Goal: Task Accomplishment & Management: Complete application form

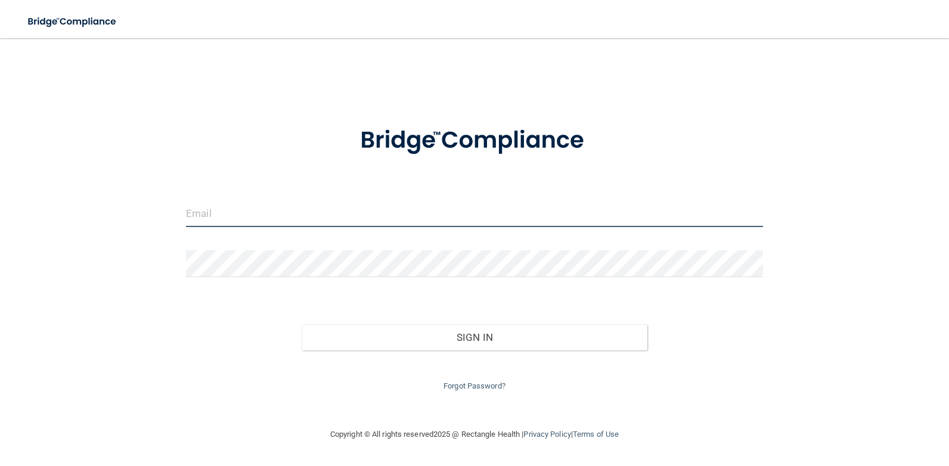
click at [321, 211] on input "email" at bounding box center [474, 213] width 577 height 27
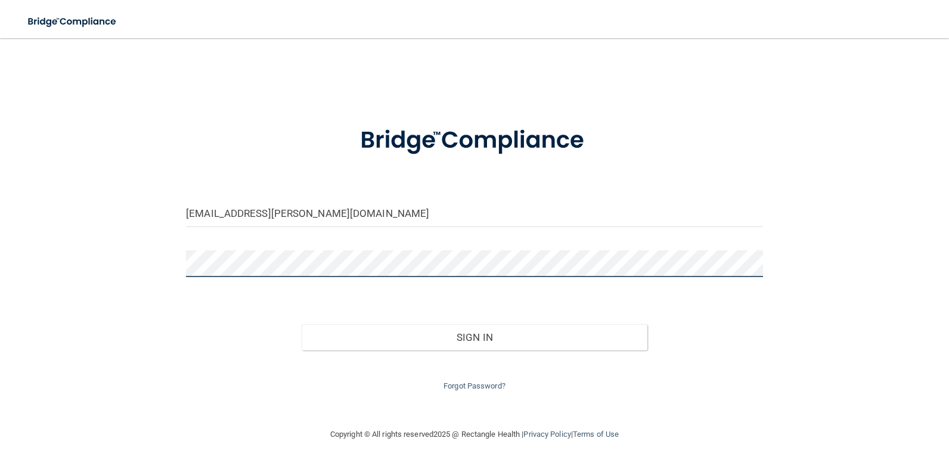
click at [302, 324] on button "Sign In" at bounding box center [475, 337] width 346 height 26
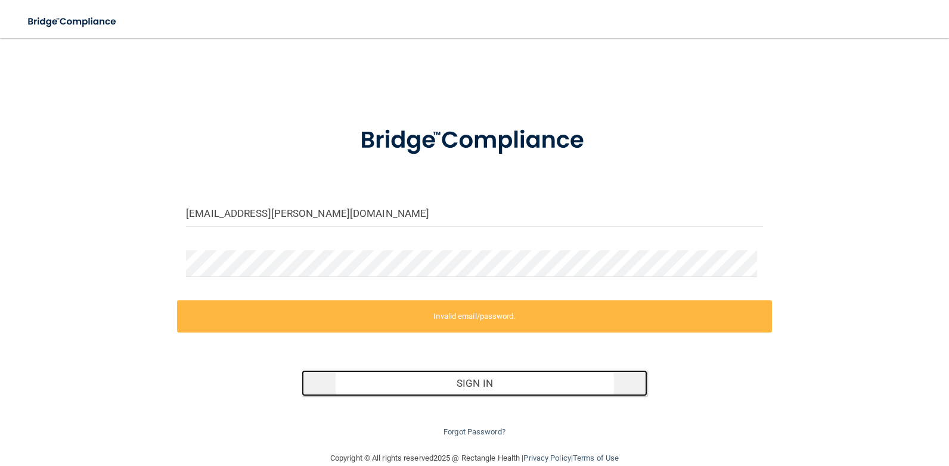
click at [432, 374] on button "Sign In" at bounding box center [475, 383] width 346 height 26
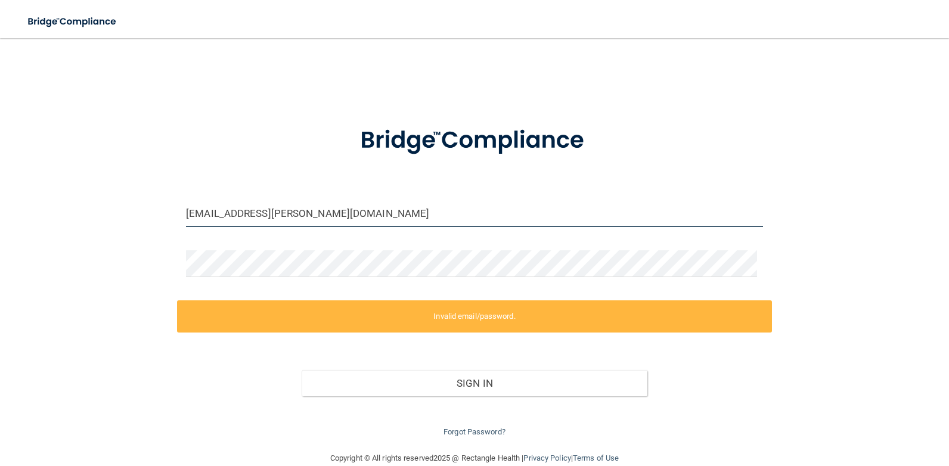
click at [212, 214] on input "jenna.hornaman@gmail.com" at bounding box center [474, 213] width 577 height 27
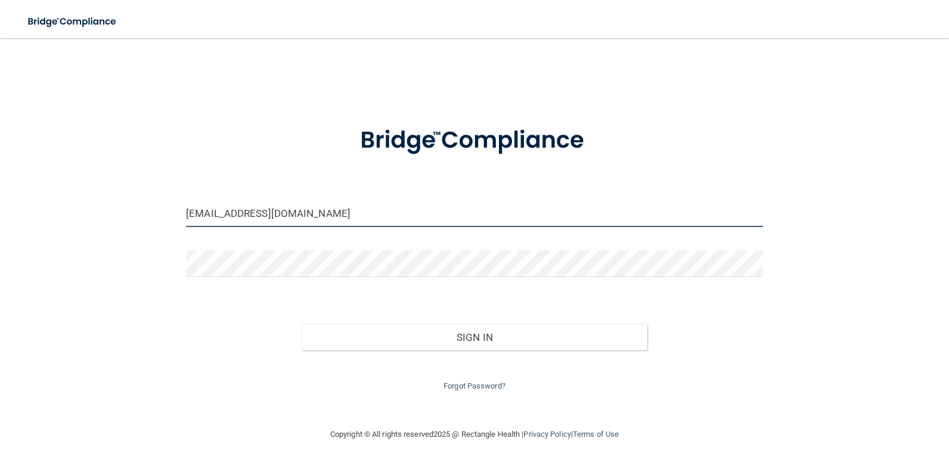
click at [302, 324] on button "Sign In" at bounding box center [475, 337] width 346 height 26
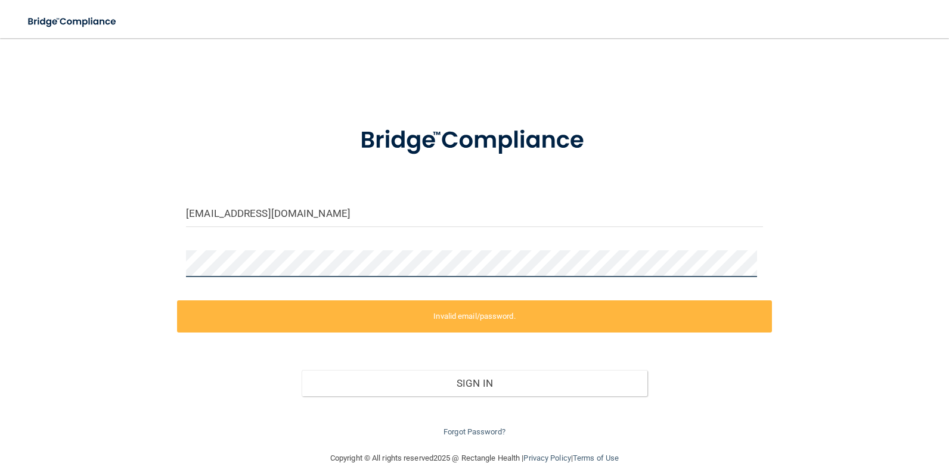
click at [147, 264] on div "jennahornaman@gmail.com Invalid email/password. You don't have permission to ac…" at bounding box center [474, 244] width 901 height 389
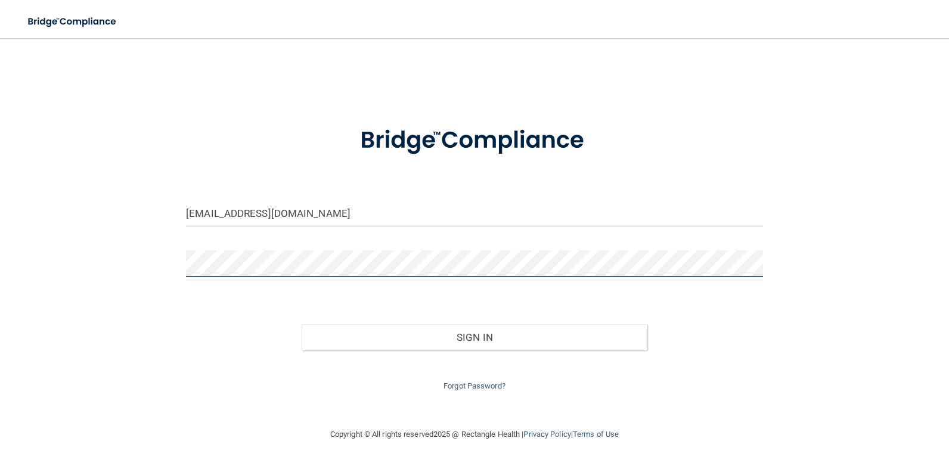
click at [302, 324] on button "Sign In" at bounding box center [475, 337] width 346 height 26
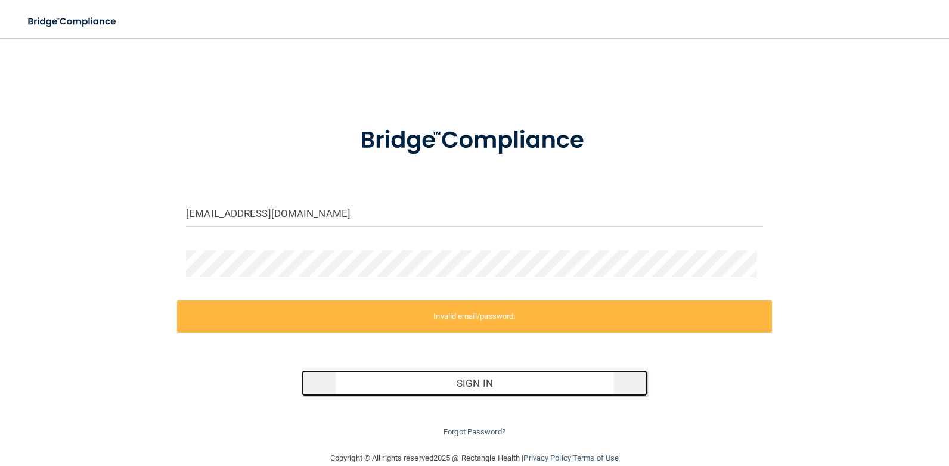
click at [451, 380] on button "Sign In" at bounding box center [475, 383] width 346 height 26
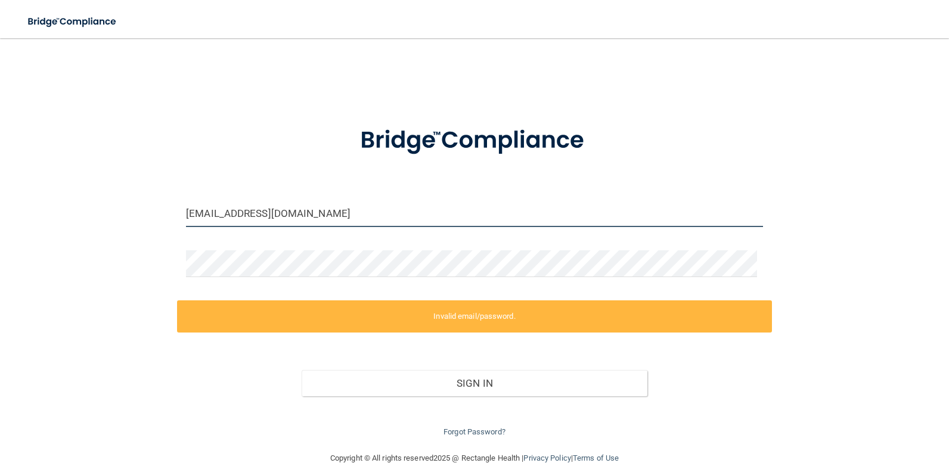
click at [207, 216] on input "[EMAIL_ADDRESS][DOMAIN_NAME]" at bounding box center [474, 213] width 577 height 27
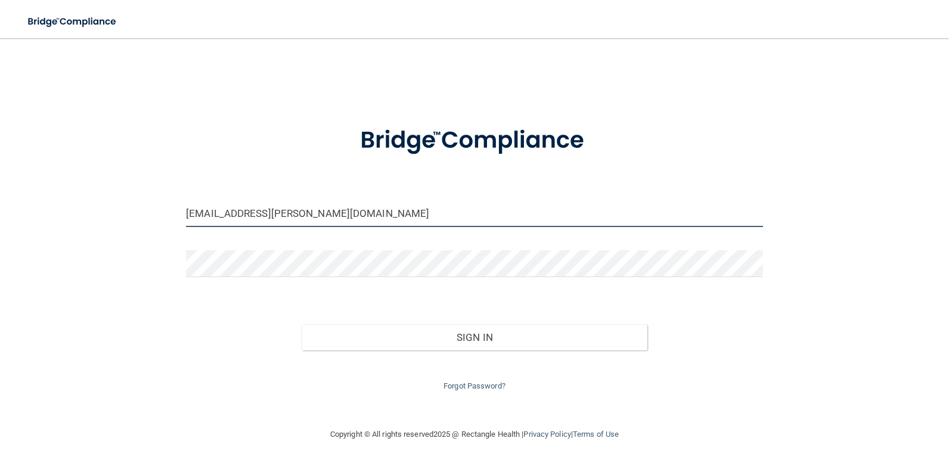
click at [302, 324] on button "Sign In" at bounding box center [475, 337] width 346 height 26
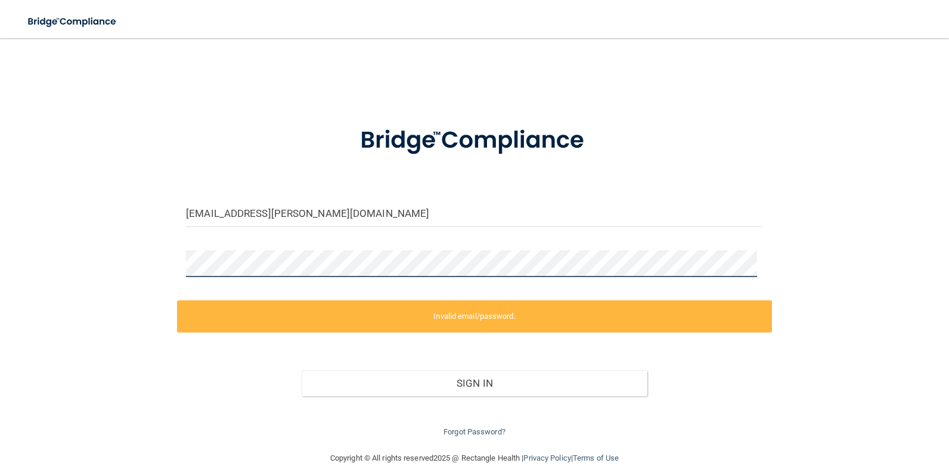
click at [161, 276] on div "jenna.hornaman@gmail.com Invalid email/password. You don't have permission to a…" at bounding box center [474, 244] width 901 height 389
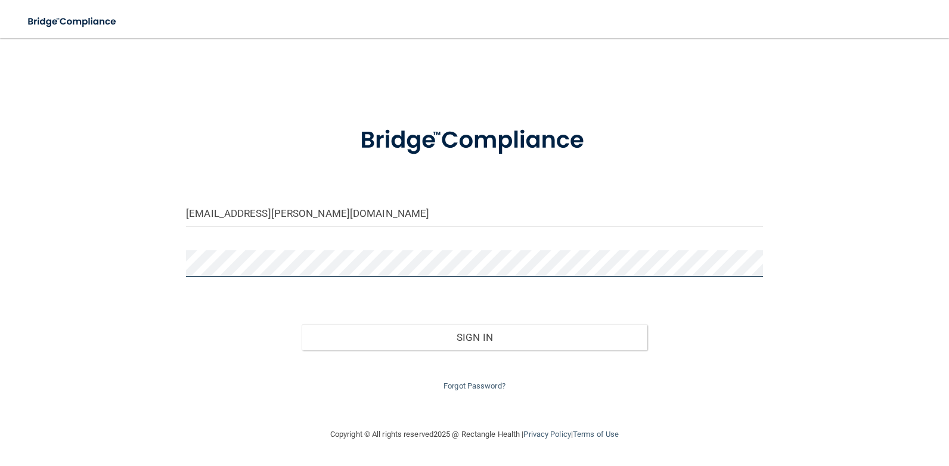
click at [302, 324] on button "Sign In" at bounding box center [475, 337] width 346 height 26
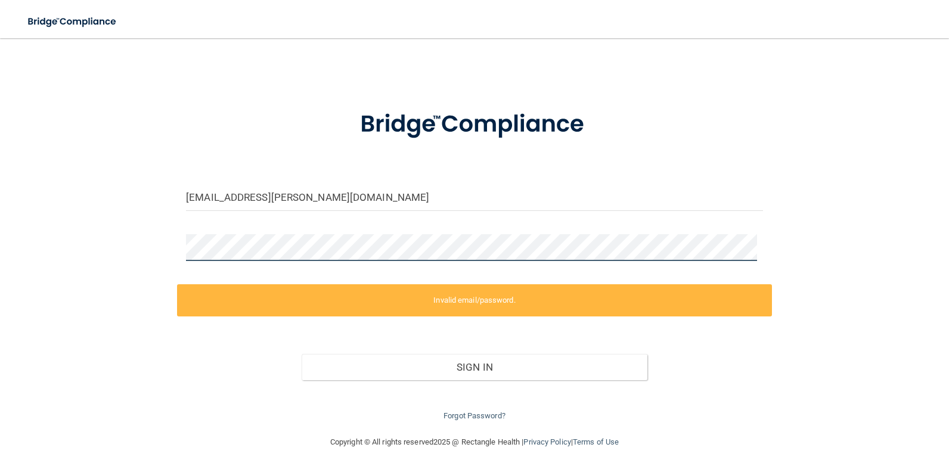
scroll to position [20, 0]
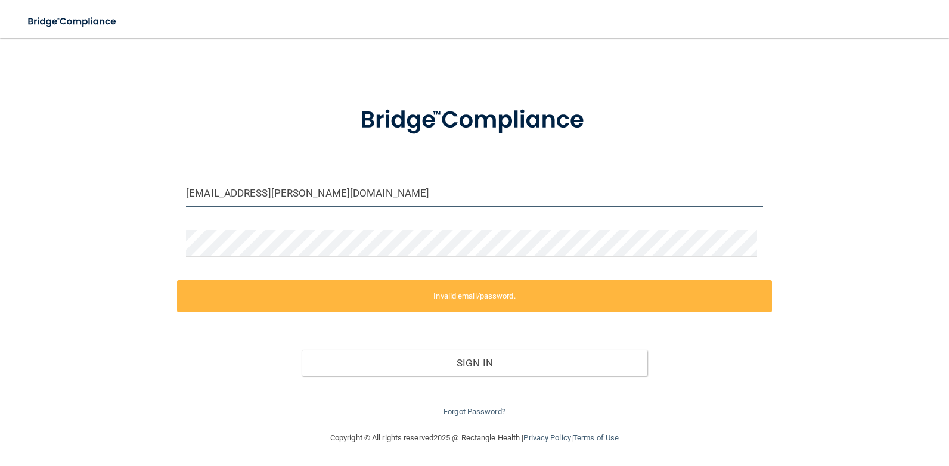
click at [210, 192] on input "jenna.hornaman@gmail.com" at bounding box center [474, 193] width 577 height 27
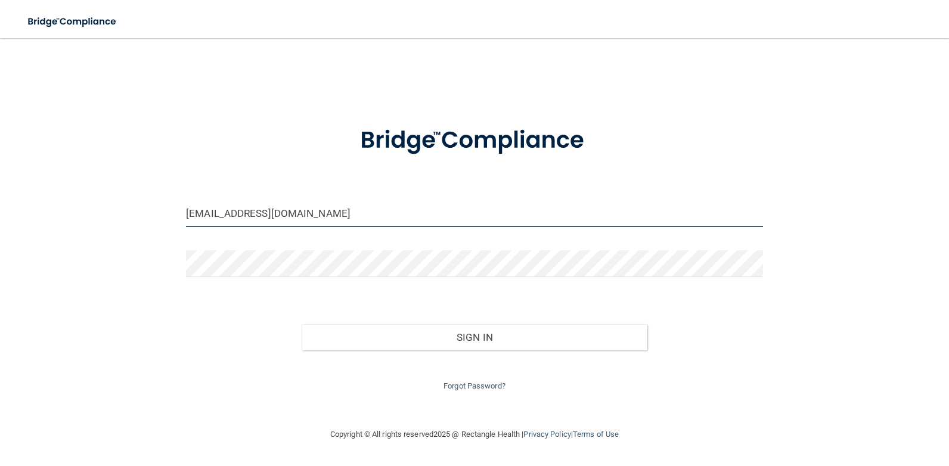
scroll to position [0, 0]
type input "[EMAIL_ADDRESS][DOMAIN_NAME]"
click at [302, 324] on button "Sign In" at bounding box center [475, 337] width 346 height 26
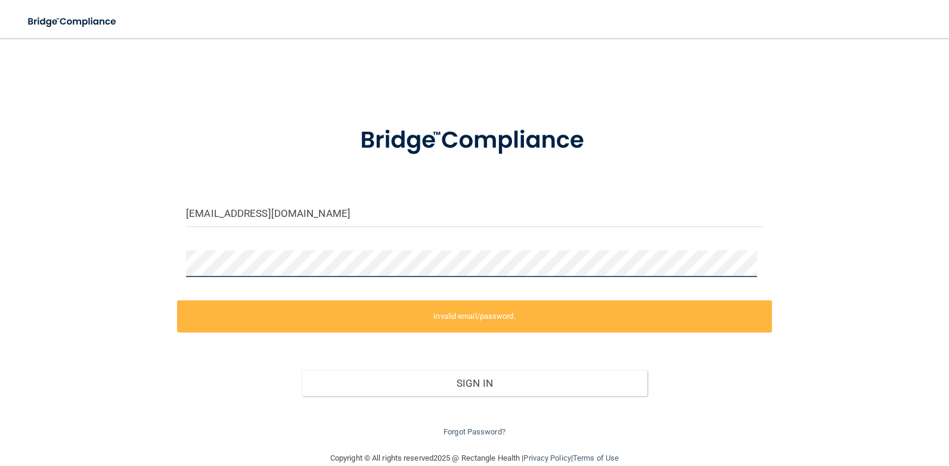
click at [4, 271] on main "jennahornaman@gmail.com Invalid email/password. You don't have permission to ac…" at bounding box center [474, 252] width 949 height 428
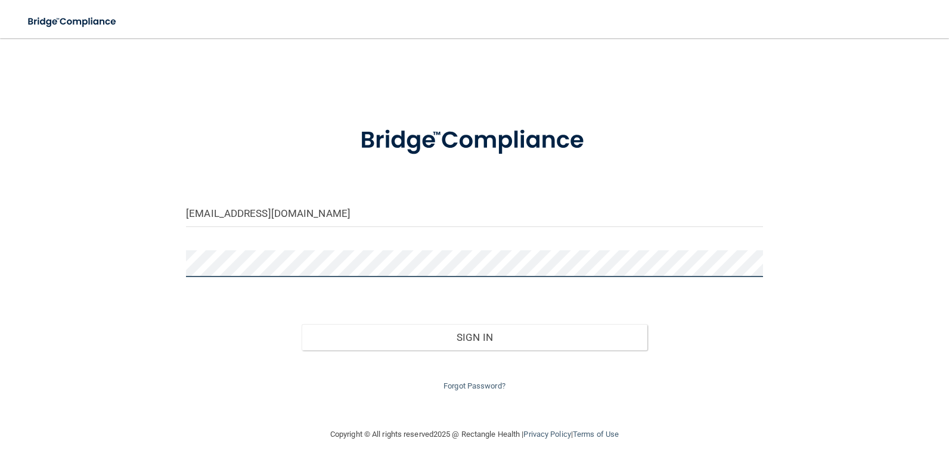
click at [302, 324] on button "Sign In" at bounding box center [475, 337] width 346 height 26
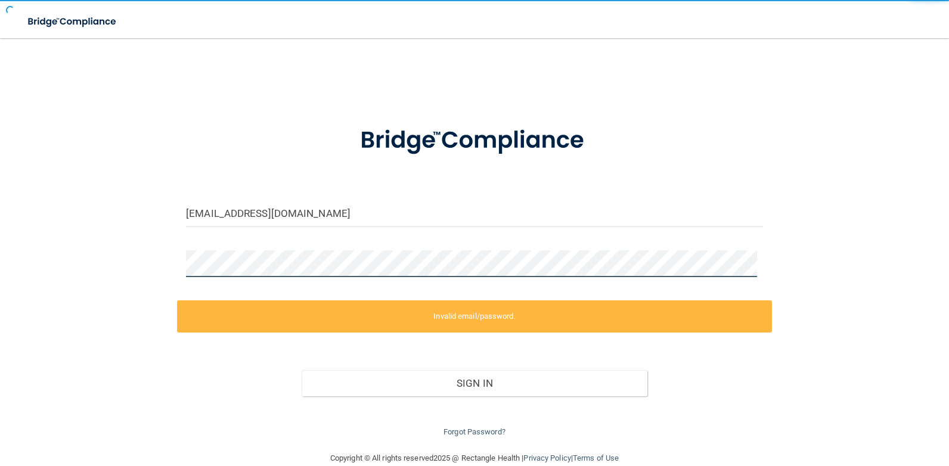
click at [302, 370] on button "Sign In" at bounding box center [475, 383] width 346 height 26
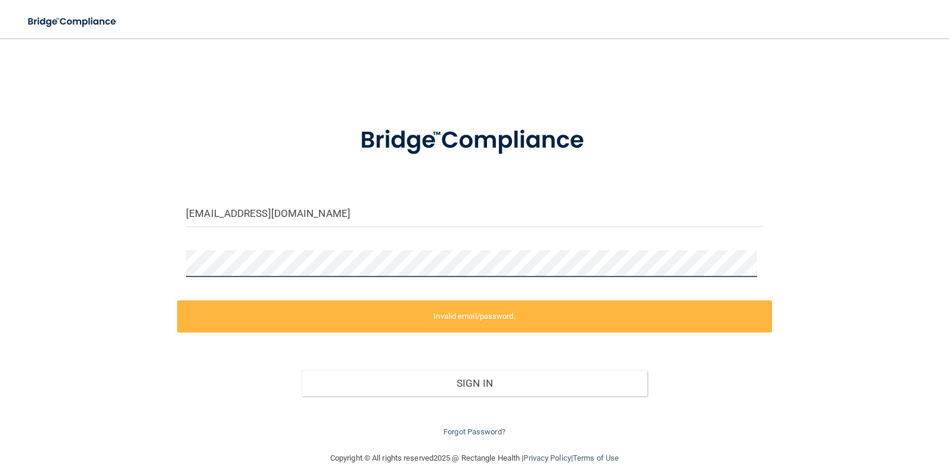
scroll to position [20, 0]
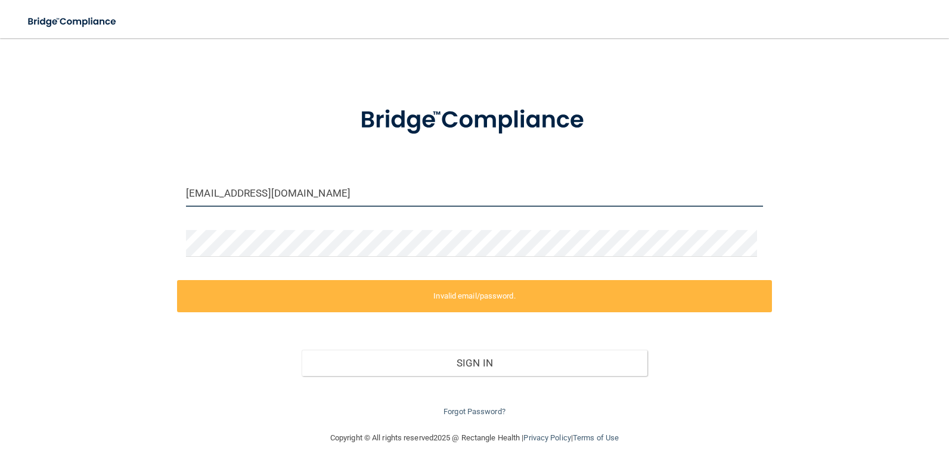
drag, startPoint x: 336, startPoint y: 197, endPoint x: 260, endPoint y: 197, distance: 75.7
click at [260, 197] on input "[EMAIL_ADDRESS][DOMAIN_NAME]" at bounding box center [474, 193] width 577 height 27
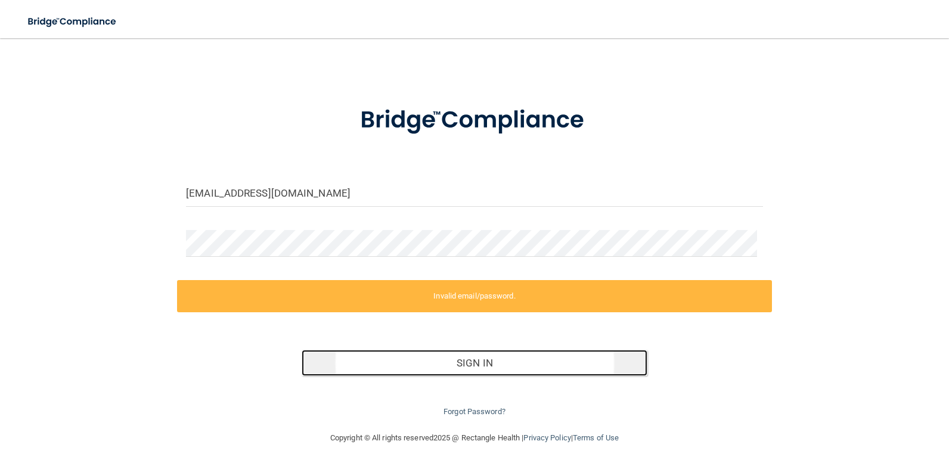
click at [439, 357] on button "Sign In" at bounding box center [475, 363] width 346 height 26
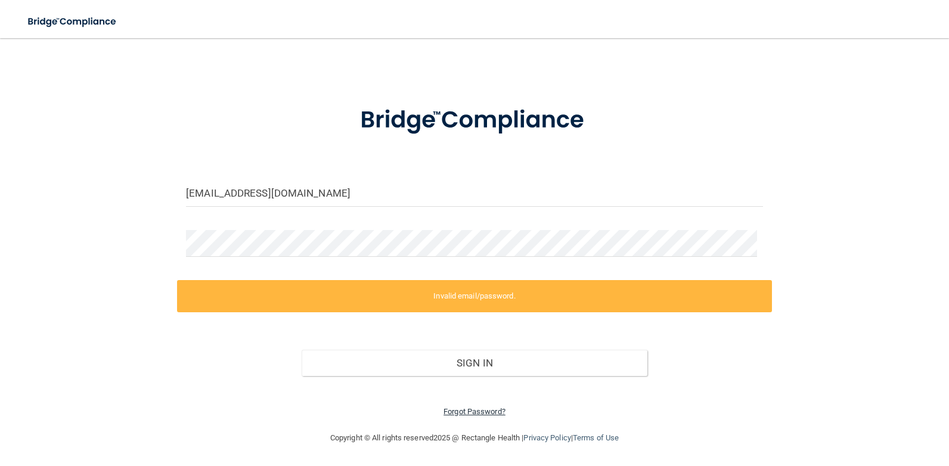
drag, startPoint x: 459, startPoint y: 396, endPoint x: 460, endPoint y: 412, distance: 16.7
click at [460, 412] on div "Forgot Password?" at bounding box center [474, 397] width 595 height 43
click at [459, 416] on div "Forgot Password?" at bounding box center [474, 397] width 595 height 43
click at [489, 411] on link "Forgot Password?" at bounding box center [474, 411] width 62 height 9
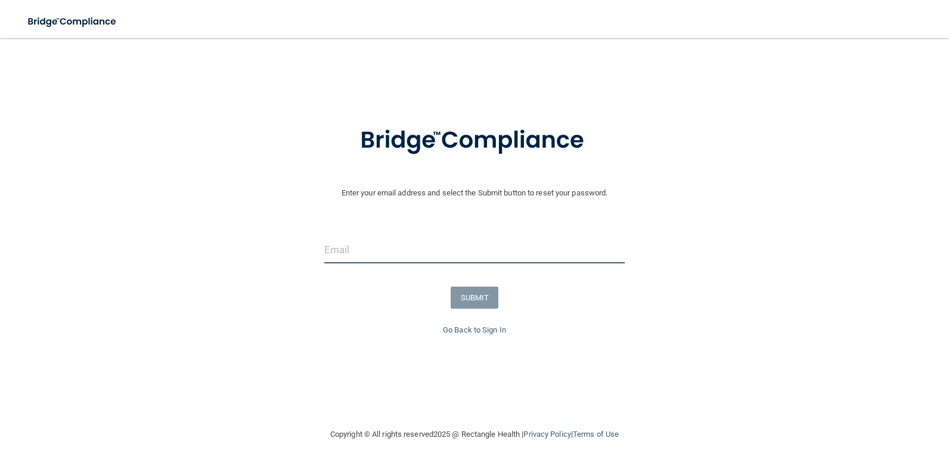
click at [411, 253] on input "email" at bounding box center [474, 250] width 300 height 27
type input "[EMAIL_ADDRESS][DOMAIN_NAME]"
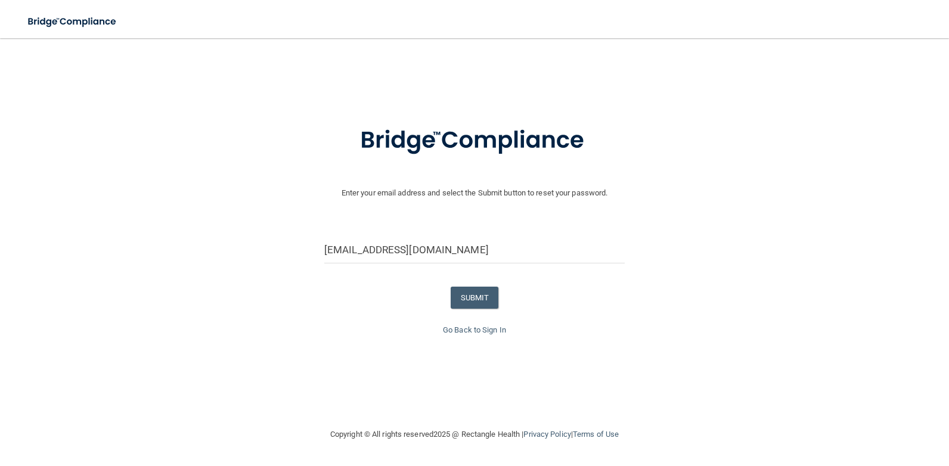
click at [470, 284] on form "Enter your email address and select the Submit button to reset your password. j…" at bounding box center [474, 216] width 937 height 213
click at [470, 295] on button "SUBMIT" at bounding box center [475, 298] width 48 height 22
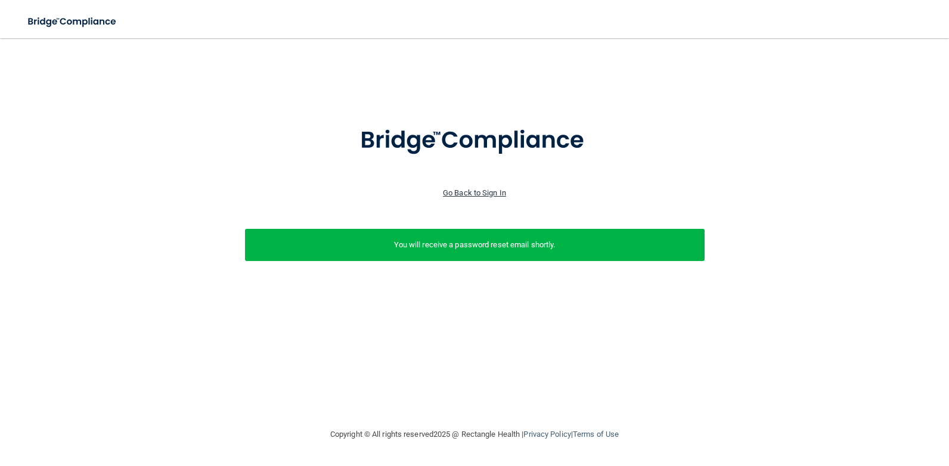
click at [482, 188] on link "Go Back to Sign In" at bounding box center [474, 192] width 63 height 9
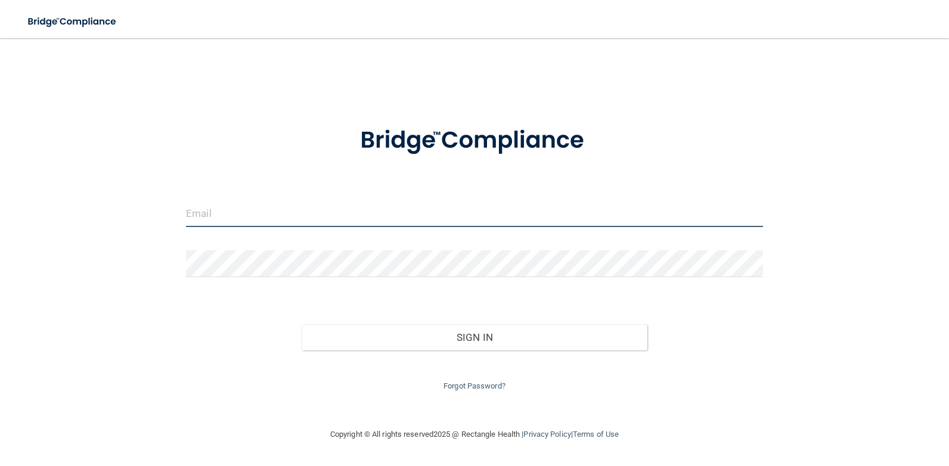
click at [456, 218] on input "email" at bounding box center [474, 213] width 577 height 27
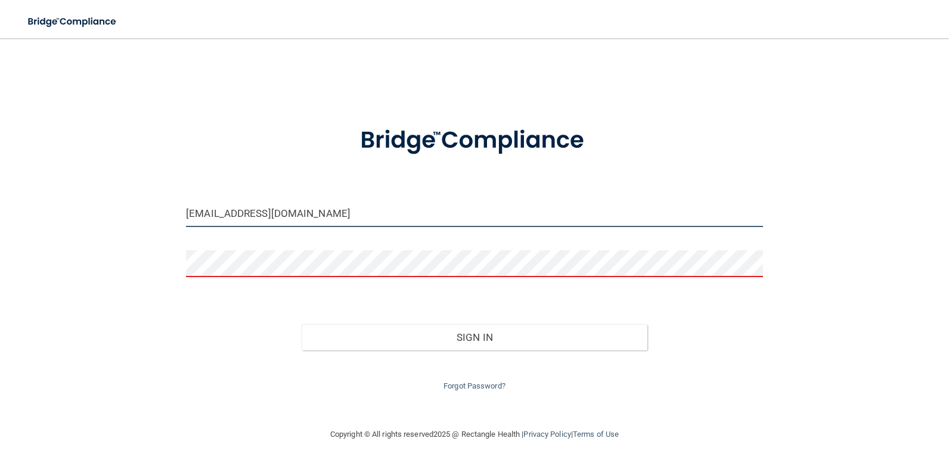
drag, startPoint x: 332, startPoint y: 207, endPoint x: 0, endPoint y: 251, distance: 334.9
click at [0, 251] on html "Toggle navigation Manage My Enterprise Manage My Location bigfella8122@yahoo.co…" at bounding box center [474, 233] width 949 height 466
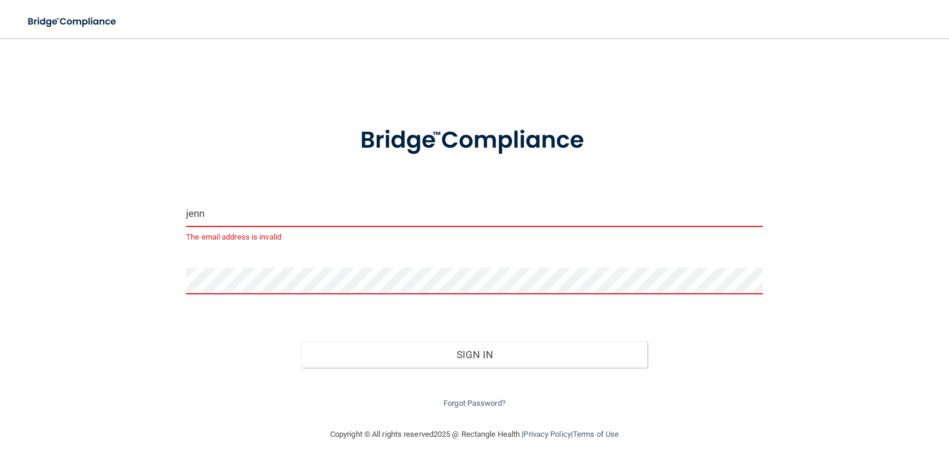
type input "[EMAIL_ADDRESS][DOMAIN_NAME]"
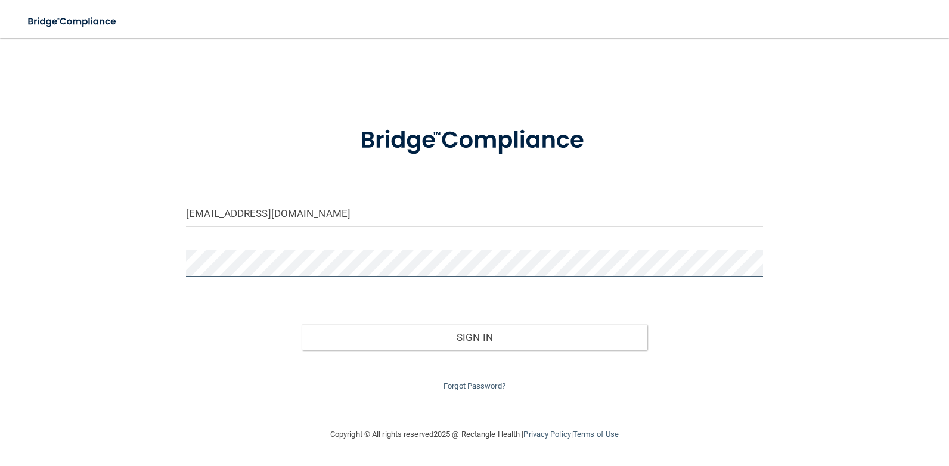
click at [302, 324] on button "Sign In" at bounding box center [475, 337] width 346 height 26
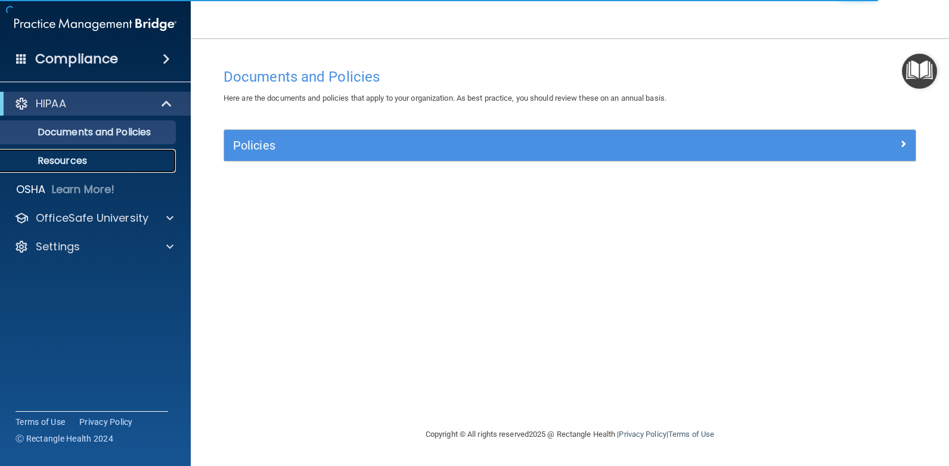
click at [110, 159] on p "Resources" at bounding box center [89, 161] width 163 height 12
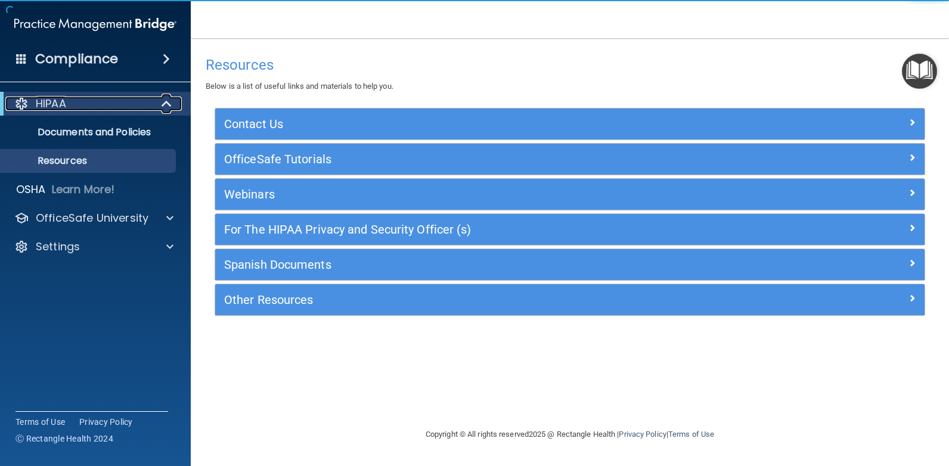
click at [130, 101] on div "HIPAA" at bounding box center [78, 104] width 147 height 14
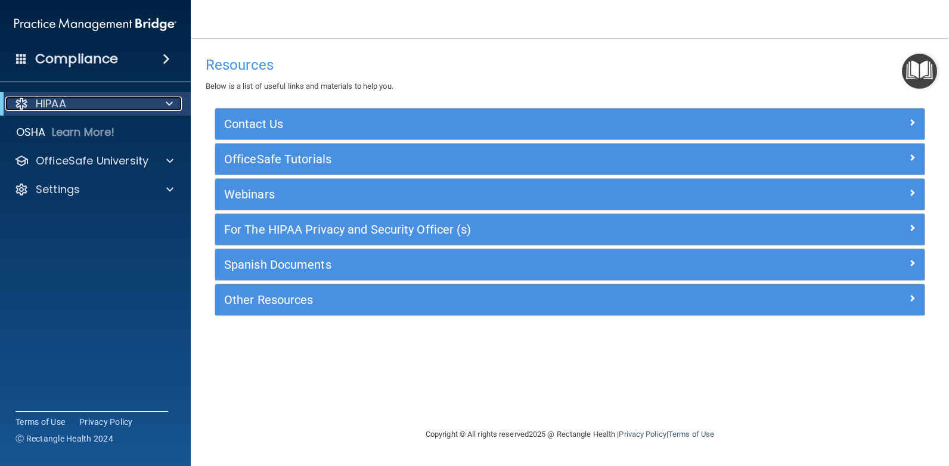
click at [167, 103] on span at bounding box center [169, 104] width 7 height 14
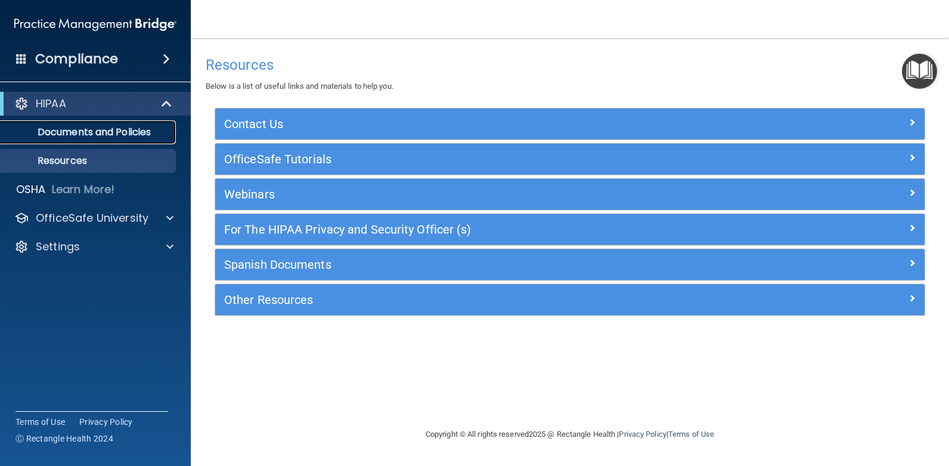
click at [126, 138] on p "Documents and Policies" at bounding box center [89, 132] width 163 height 12
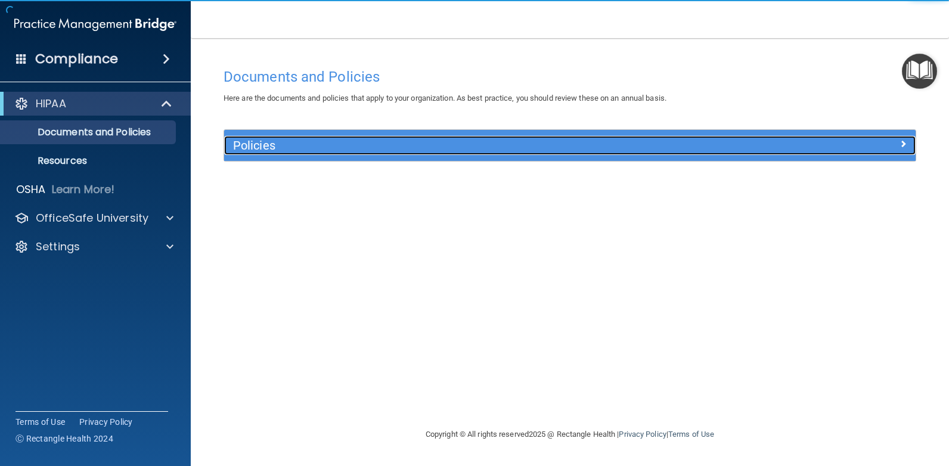
click at [248, 151] on h5 "Policies" at bounding box center [483, 145] width 501 height 13
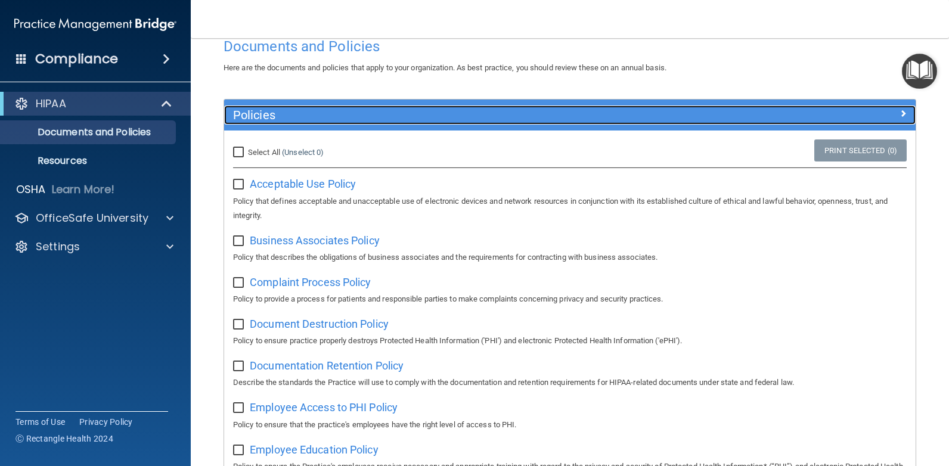
scroll to position [60, 0]
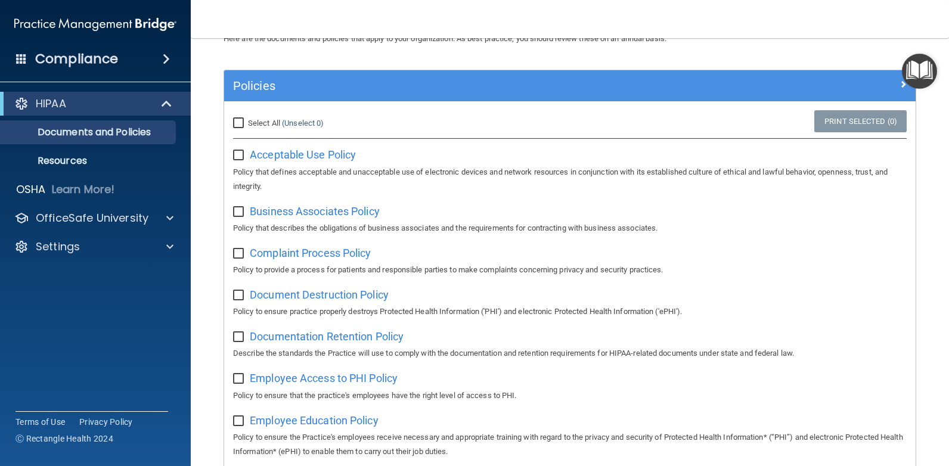
click at [236, 124] on input "Select All (Unselect 0) Unselect All" at bounding box center [240, 124] width 14 height 10
checkbox input "true"
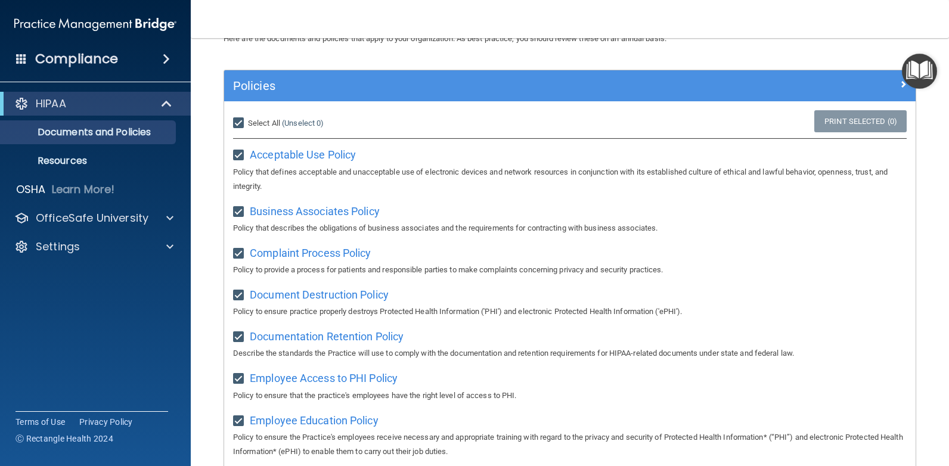
checkbox input "true"
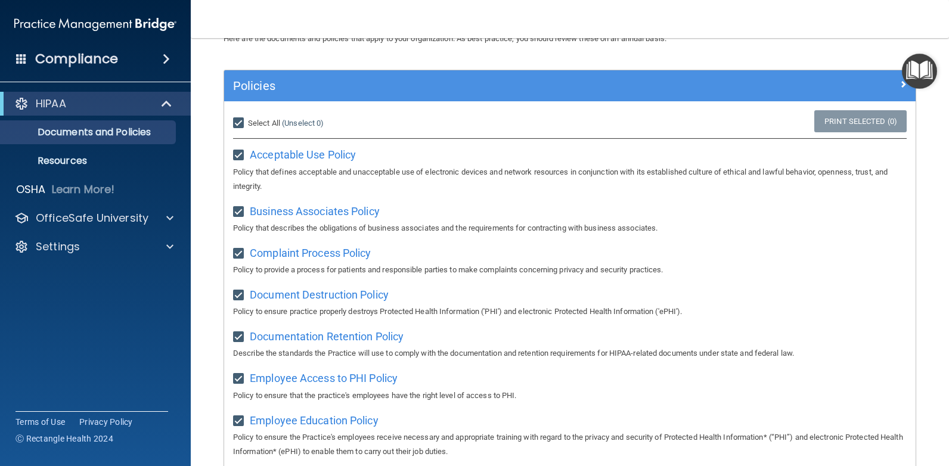
checkbox input "true"
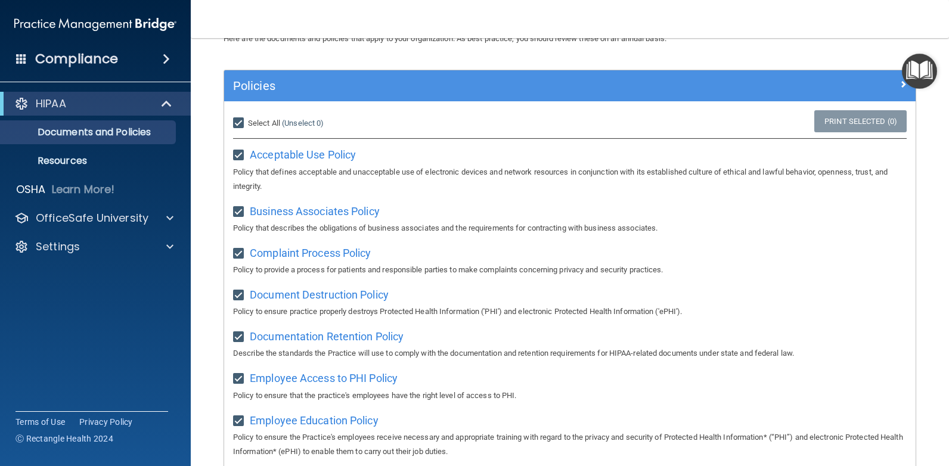
checkbox input "true"
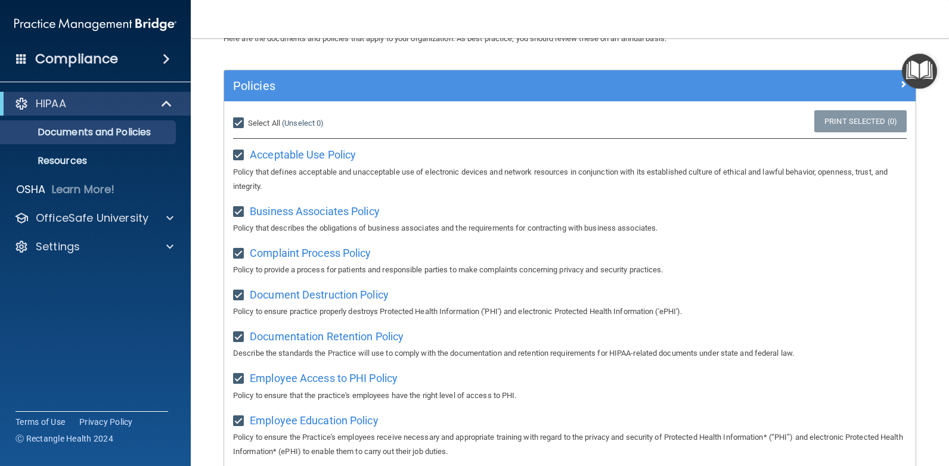
checkbox input "true"
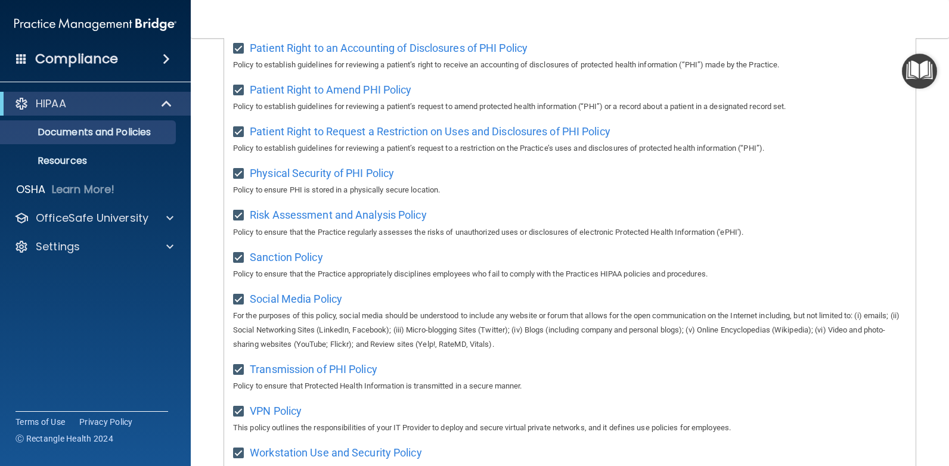
scroll to position [758, 0]
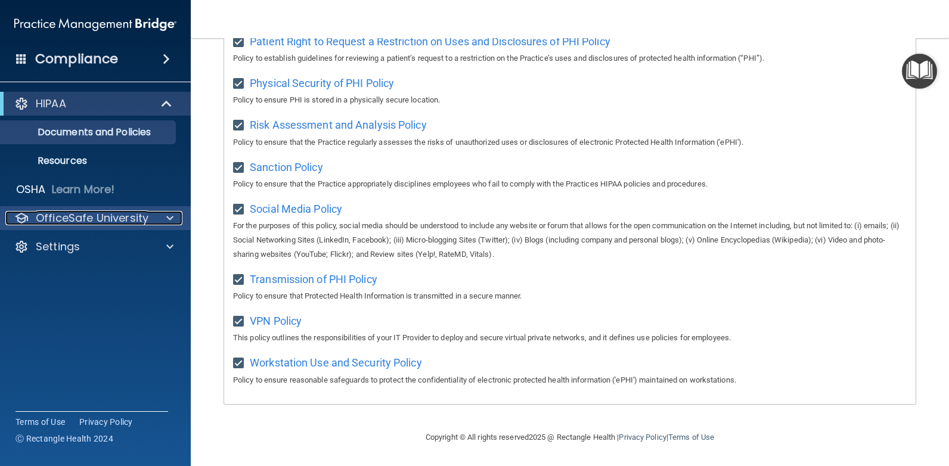
click at [169, 215] on span at bounding box center [169, 218] width 7 height 14
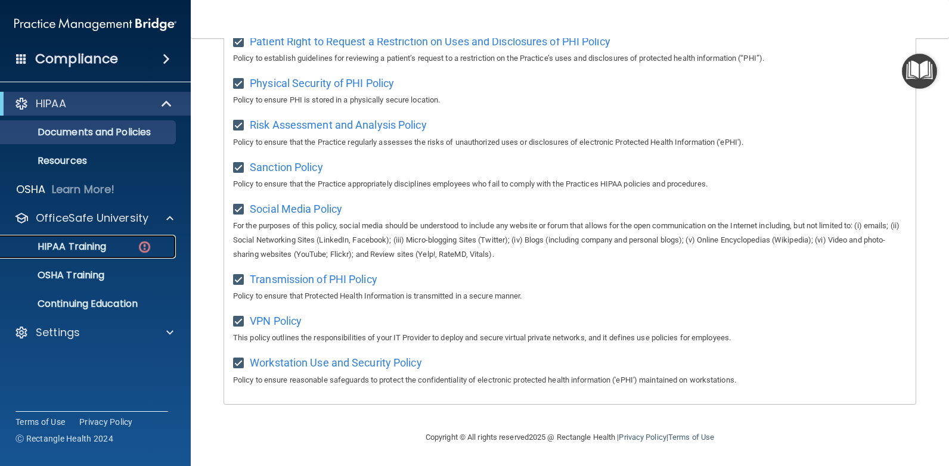
click at [113, 240] on link "HIPAA Training" at bounding box center [82, 247] width 188 height 24
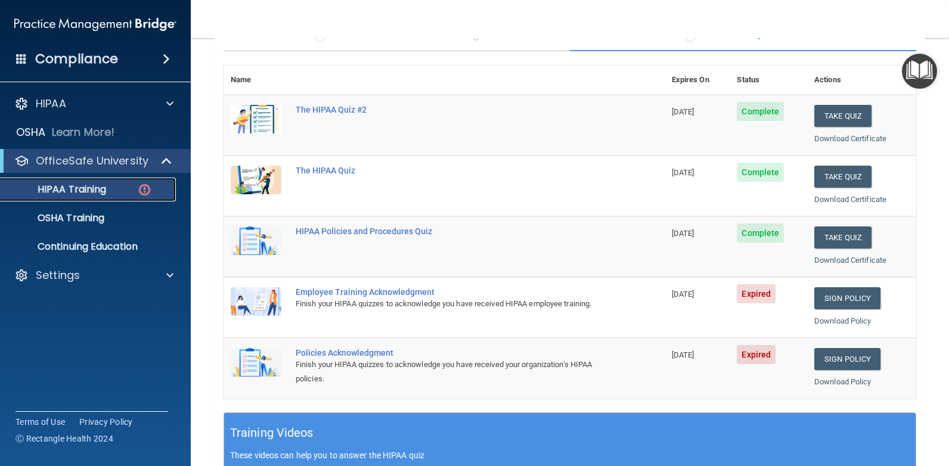
scroll to position [133, 0]
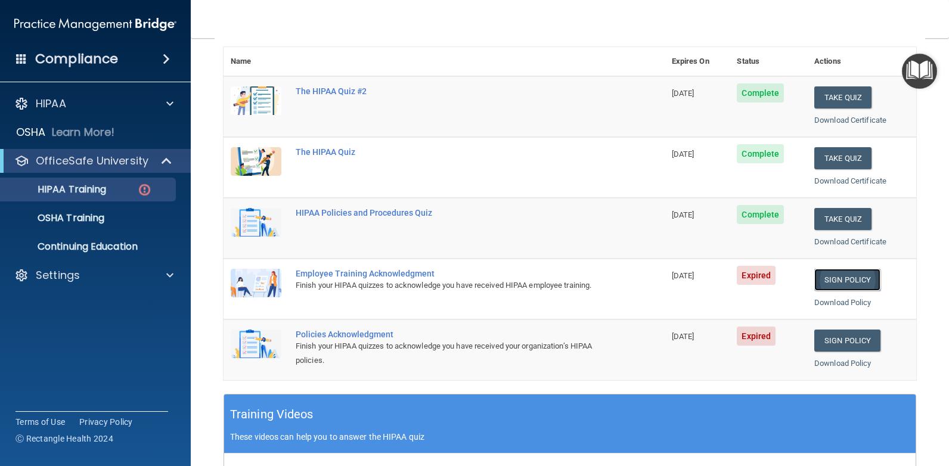
click at [854, 288] on link "Sign Policy" at bounding box center [847, 280] width 66 height 22
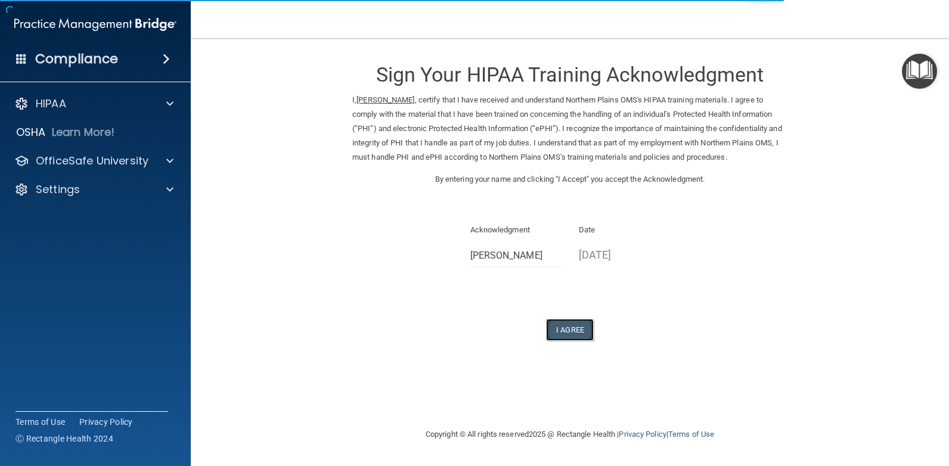
click at [570, 330] on button "I Agree" at bounding box center [570, 330] width 48 height 22
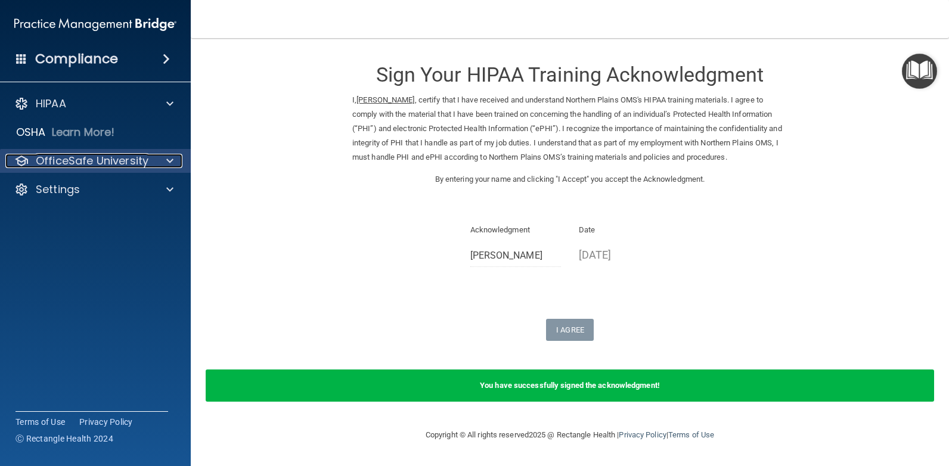
click at [153, 154] on div "OfficeSafe University" at bounding box center [93, 161] width 177 height 14
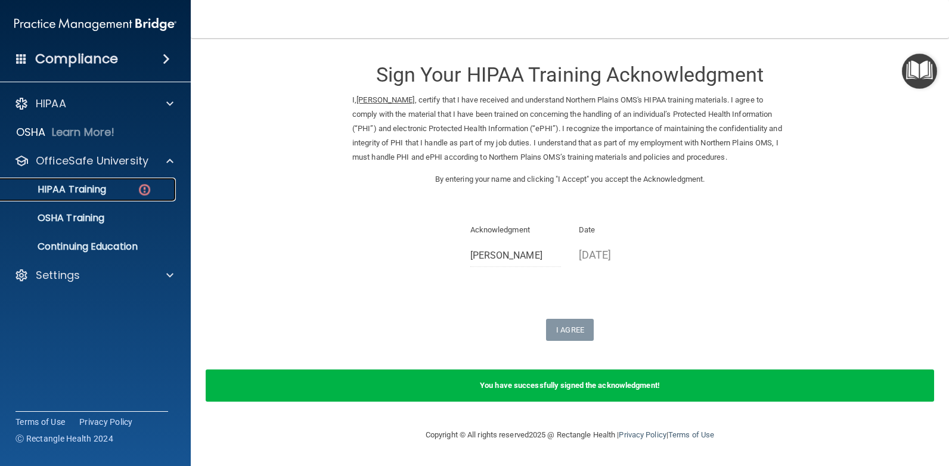
click at [137, 191] on img at bounding box center [144, 189] width 15 height 15
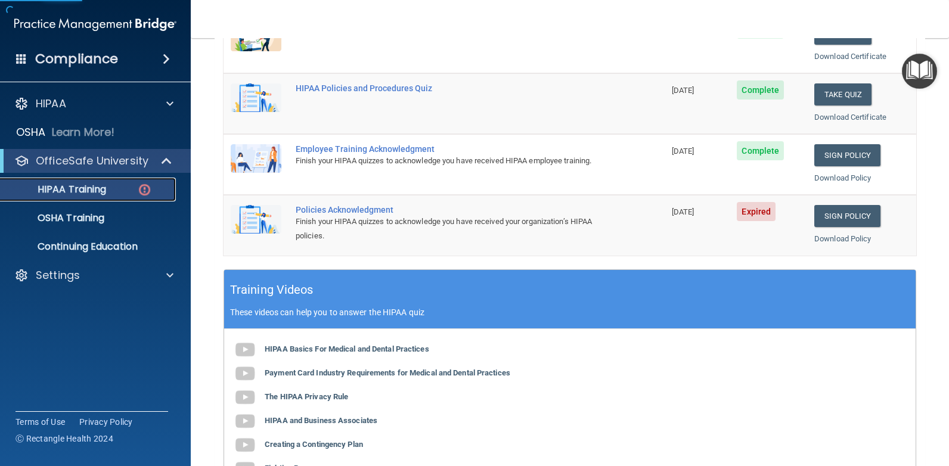
scroll to position [253, 0]
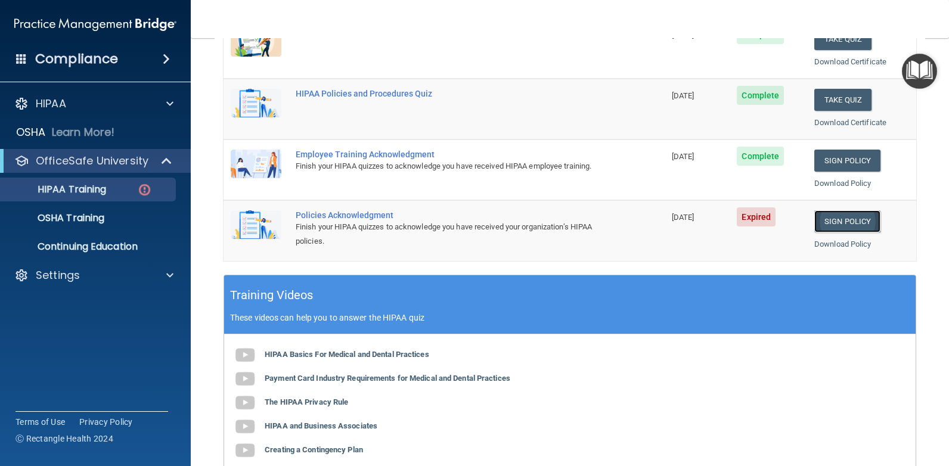
click at [843, 223] on link "Sign Policy" at bounding box center [847, 221] width 66 height 22
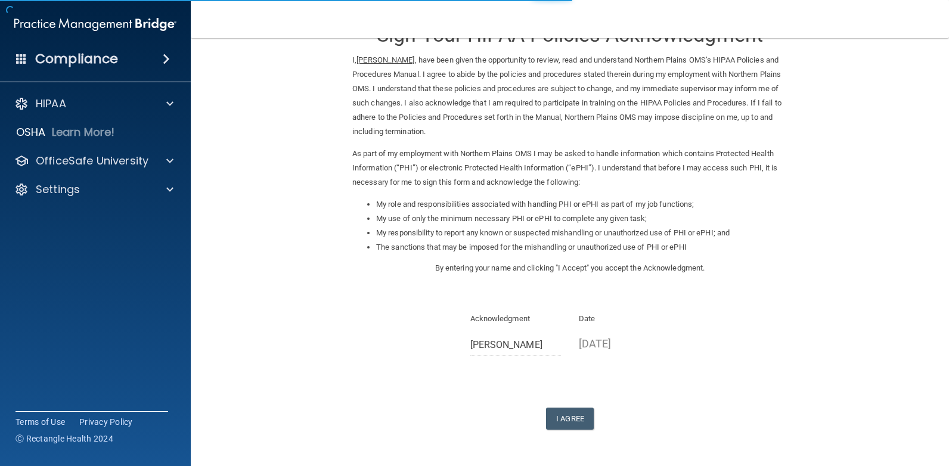
scroll to position [80, 0]
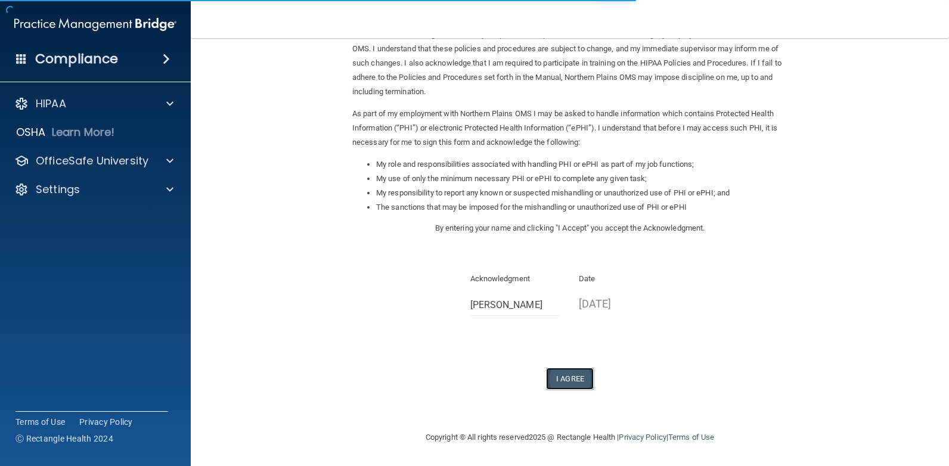
click at [557, 380] on button "I Agree" at bounding box center [570, 379] width 48 height 22
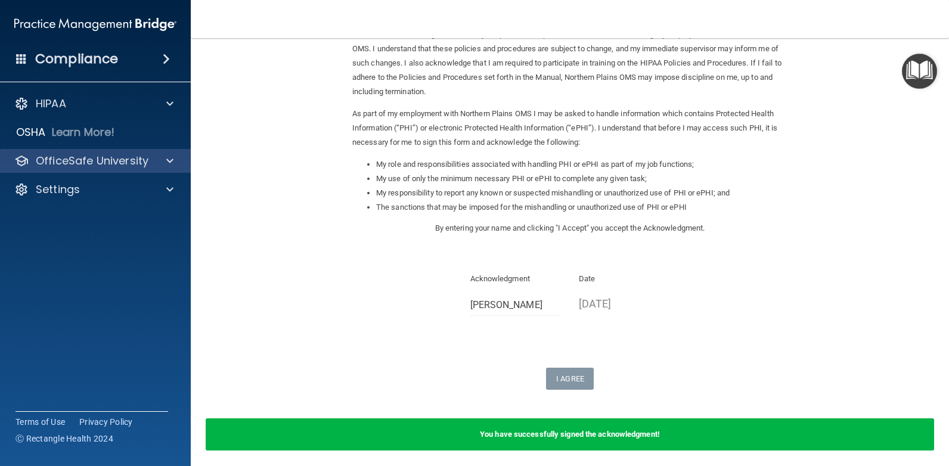
click at [156, 150] on div "OfficeSafe University" at bounding box center [95, 161] width 191 height 24
click at [169, 157] on span at bounding box center [169, 161] width 7 height 14
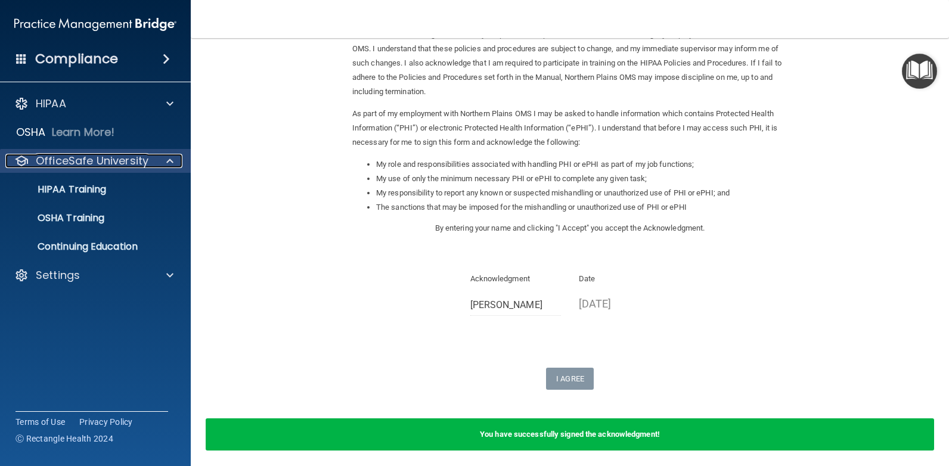
click at [169, 157] on span at bounding box center [169, 161] width 7 height 14
